Goal: Find specific page/section: Find specific page/section

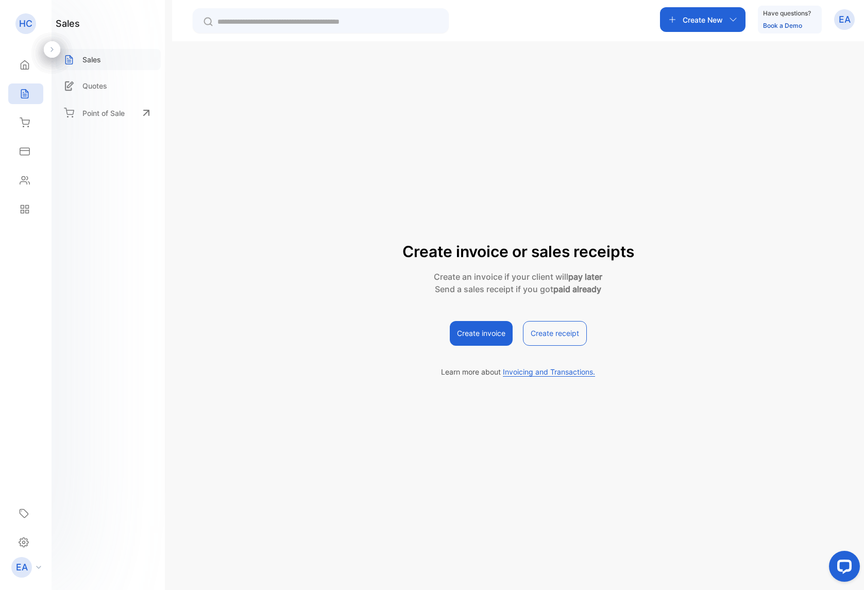
click at [110, 64] on div "Sales" at bounding box center [108, 59] width 105 height 21
click at [98, 62] on p "Sales" at bounding box center [91, 59] width 19 height 11
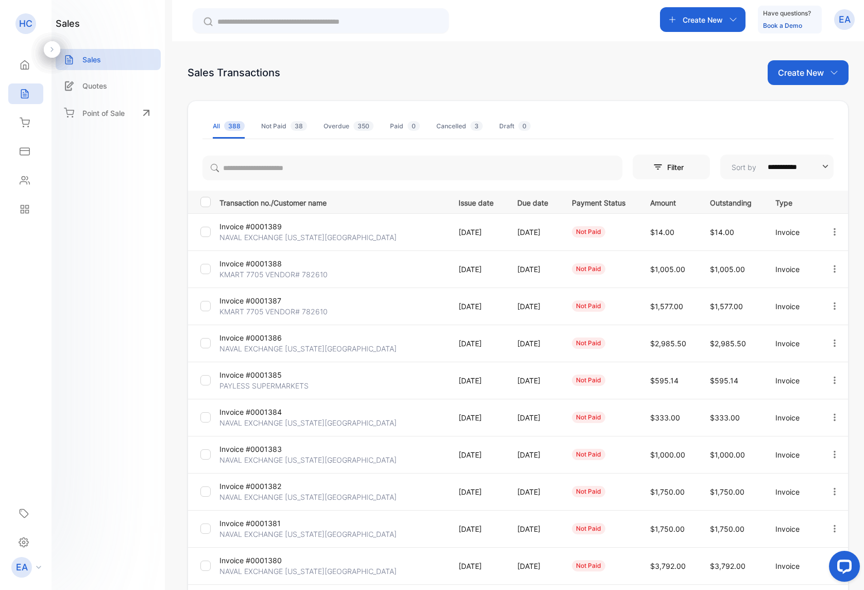
scroll to position [86, 0]
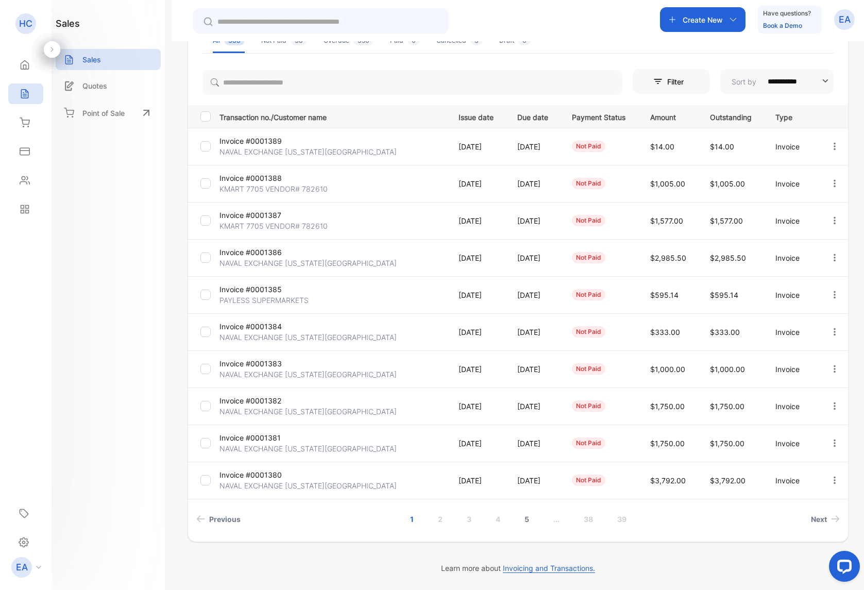
click at [528, 518] on link "5" at bounding box center [526, 519] width 29 height 19
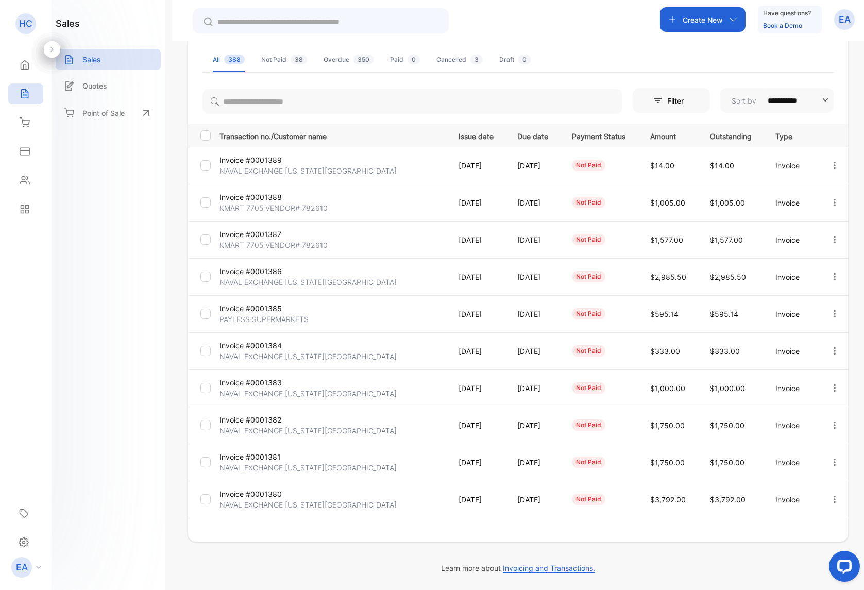
scroll to position [66, 0]
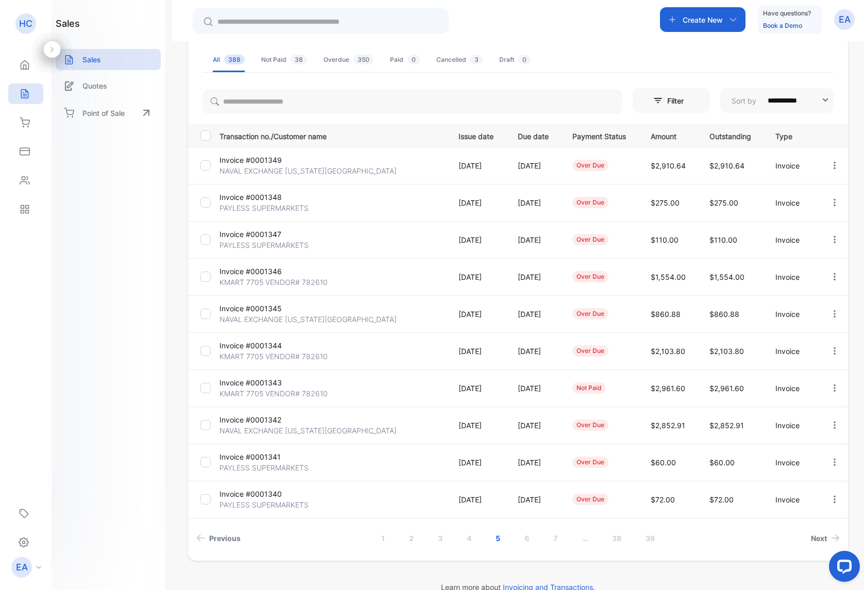
click at [263, 358] on p "KMART 7705 VENDOR# 782610" at bounding box center [273, 356] width 108 height 11
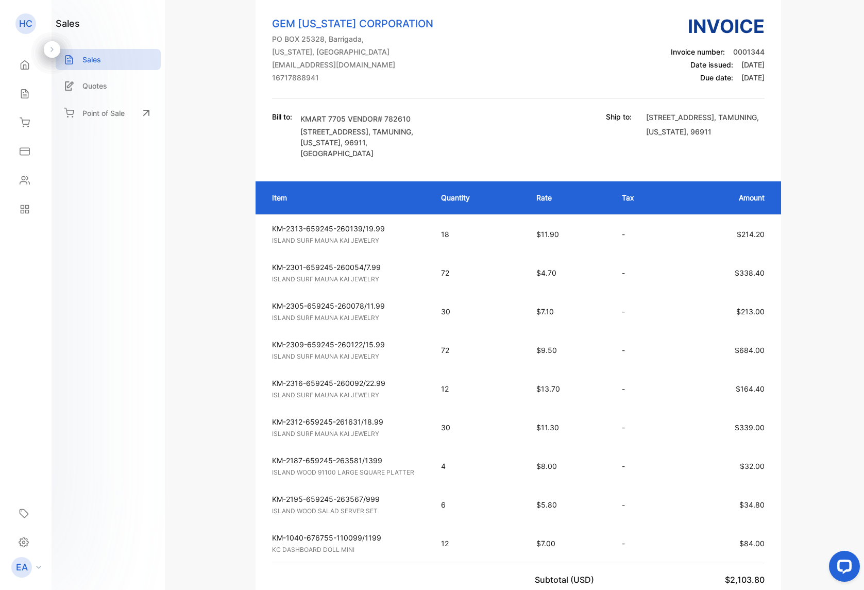
click at [90, 57] on p "Sales" at bounding box center [91, 59] width 19 height 11
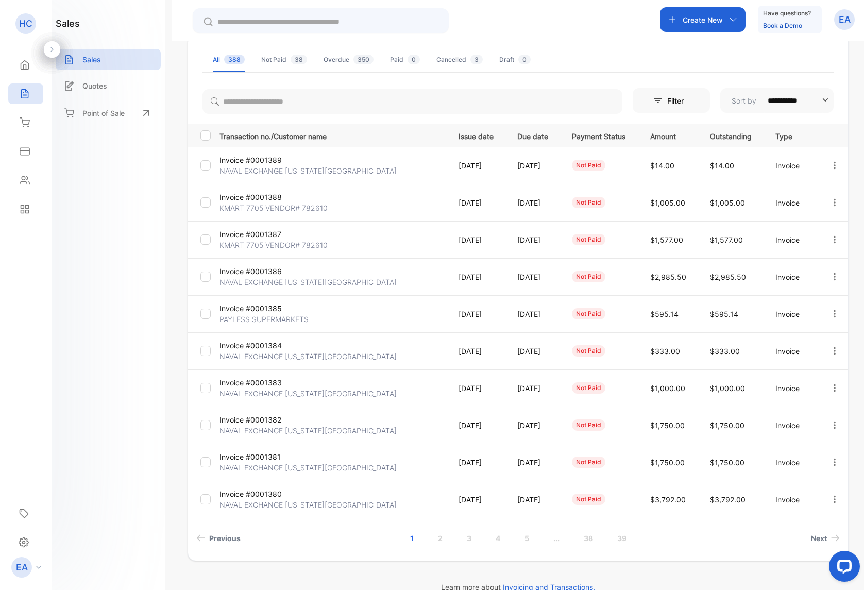
scroll to position [86, 0]
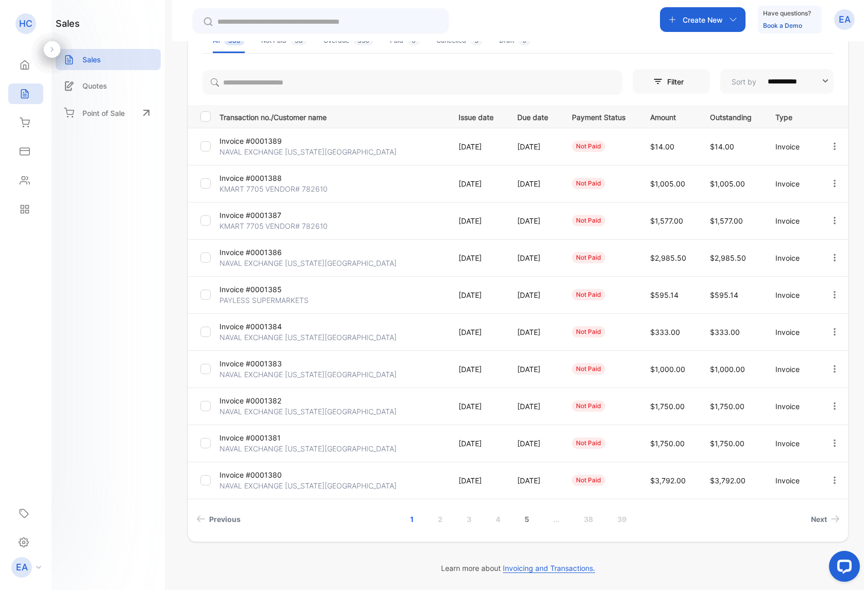
click at [521, 523] on link "5" at bounding box center [526, 519] width 29 height 19
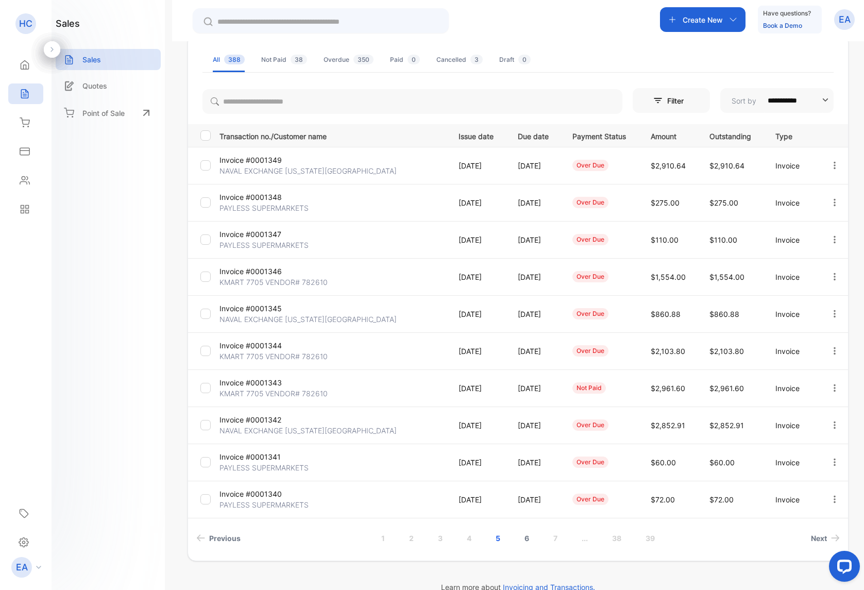
click at [525, 541] on link "6" at bounding box center [526, 538] width 29 height 19
click at [364, 540] on link "1" at bounding box center [368, 538] width 28 height 19
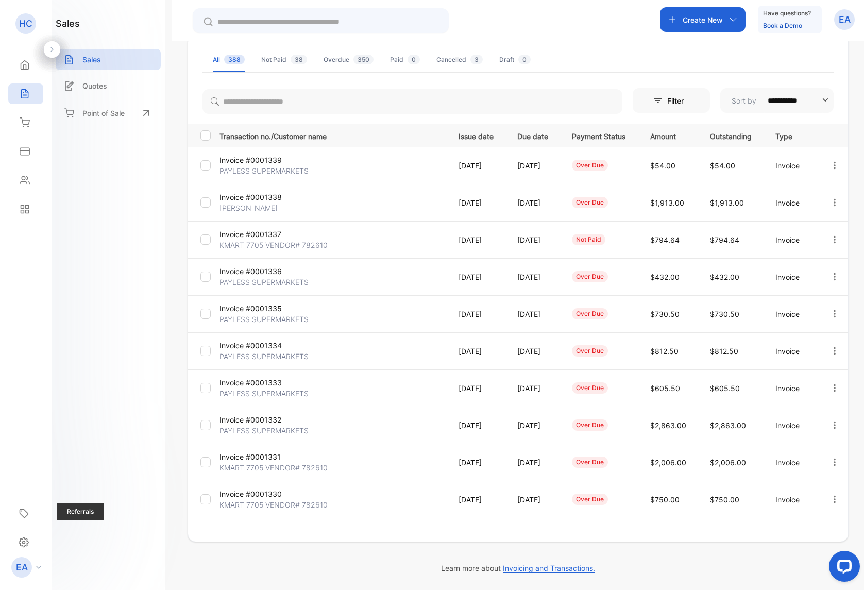
click at [364, 540] on div "**********" at bounding box center [518, 288] width 661 height 508
